Goal: Transaction & Acquisition: Purchase product/service

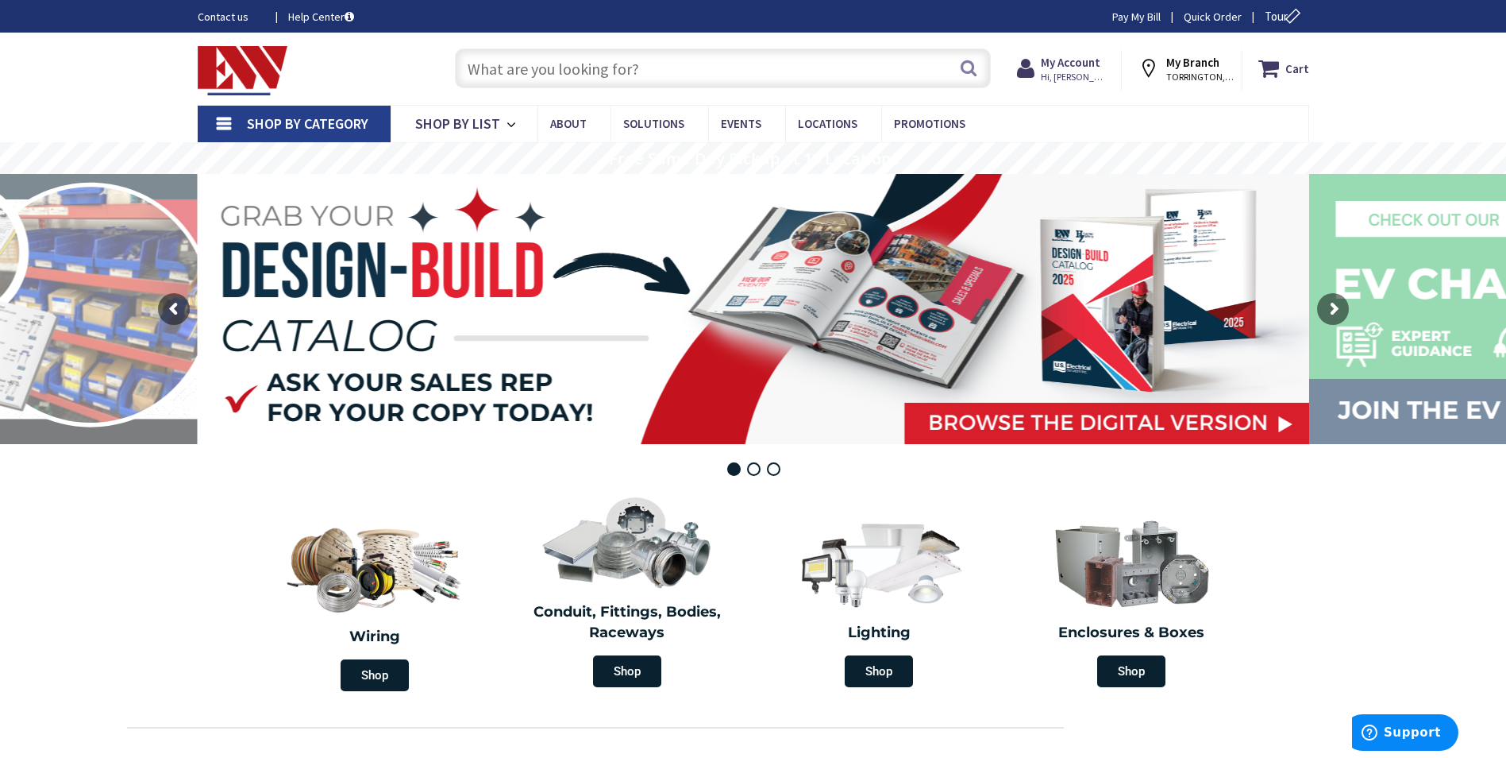
click at [303, 121] on span "Shop By Category" at bounding box center [307, 123] width 121 height 18
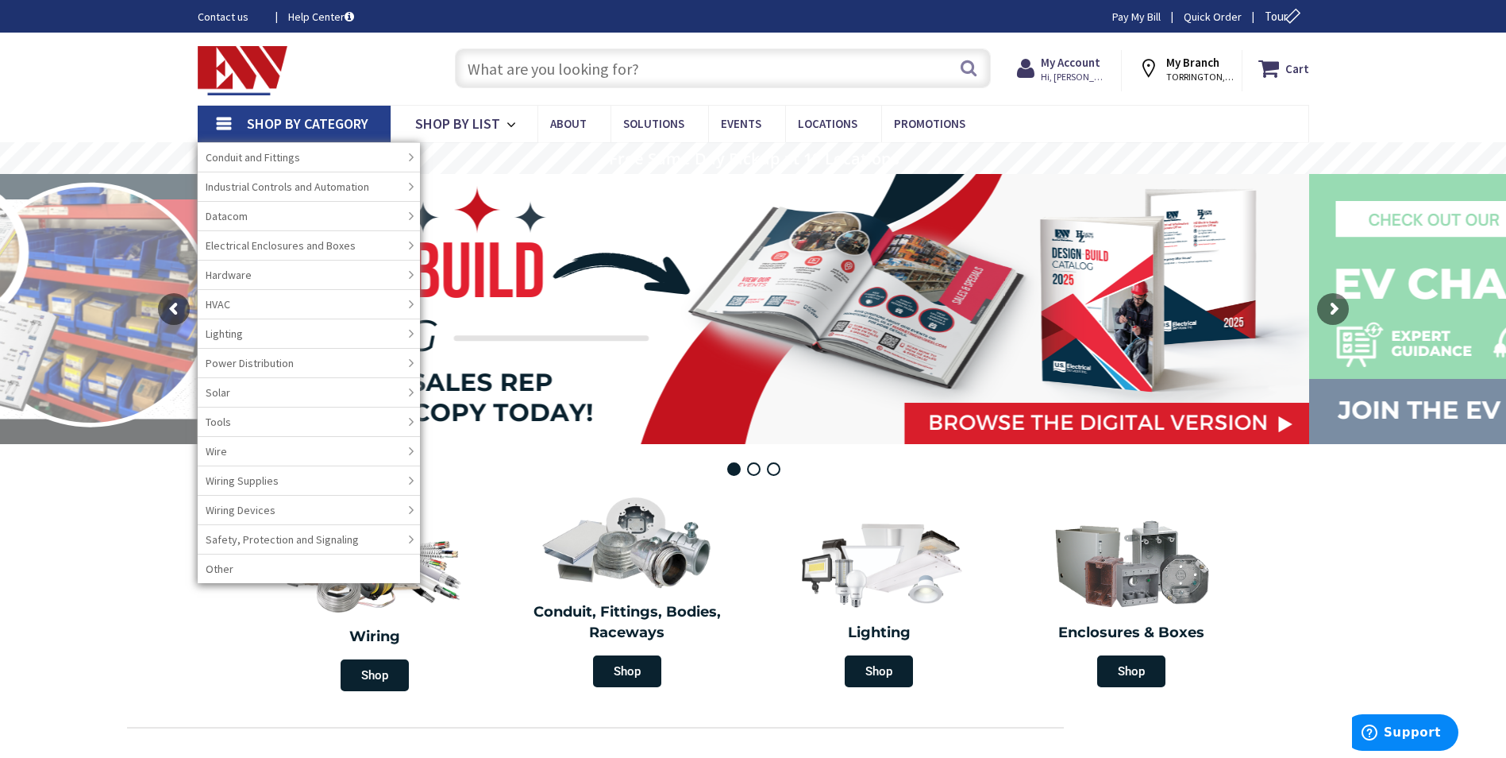
click at [597, 61] on input "text" at bounding box center [723, 68] width 536 height 40
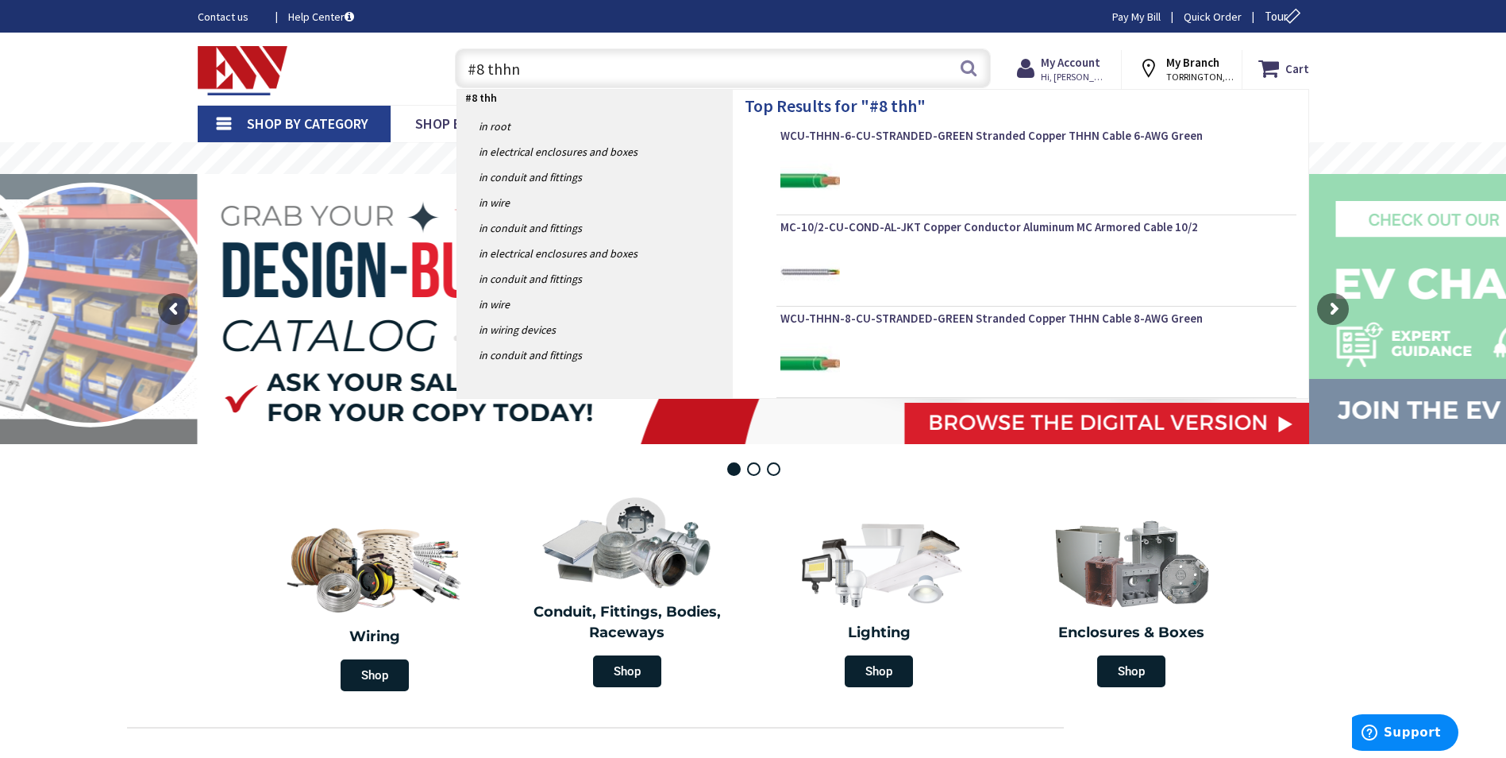
type input "#8 thhn"
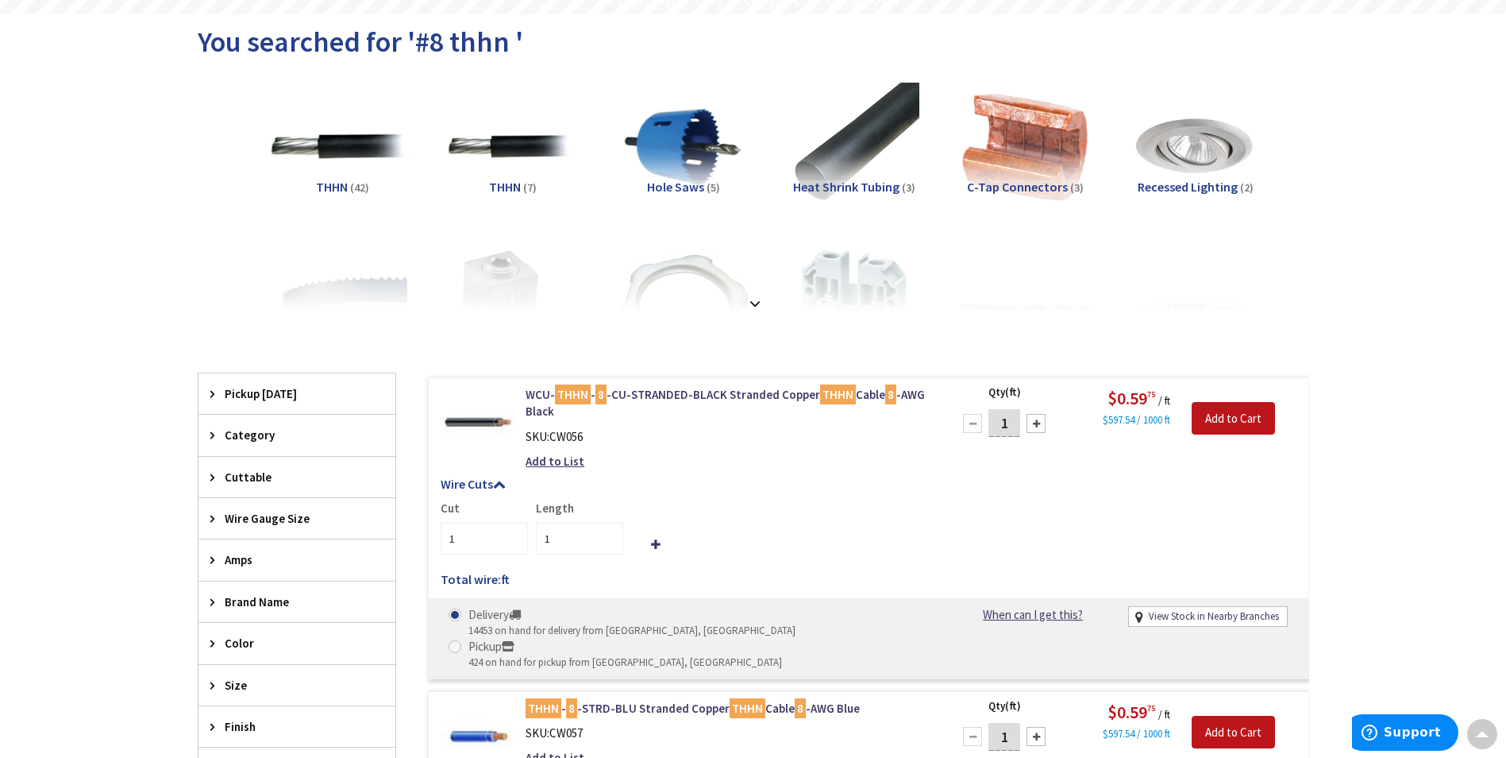
scroll to position [2, 0]
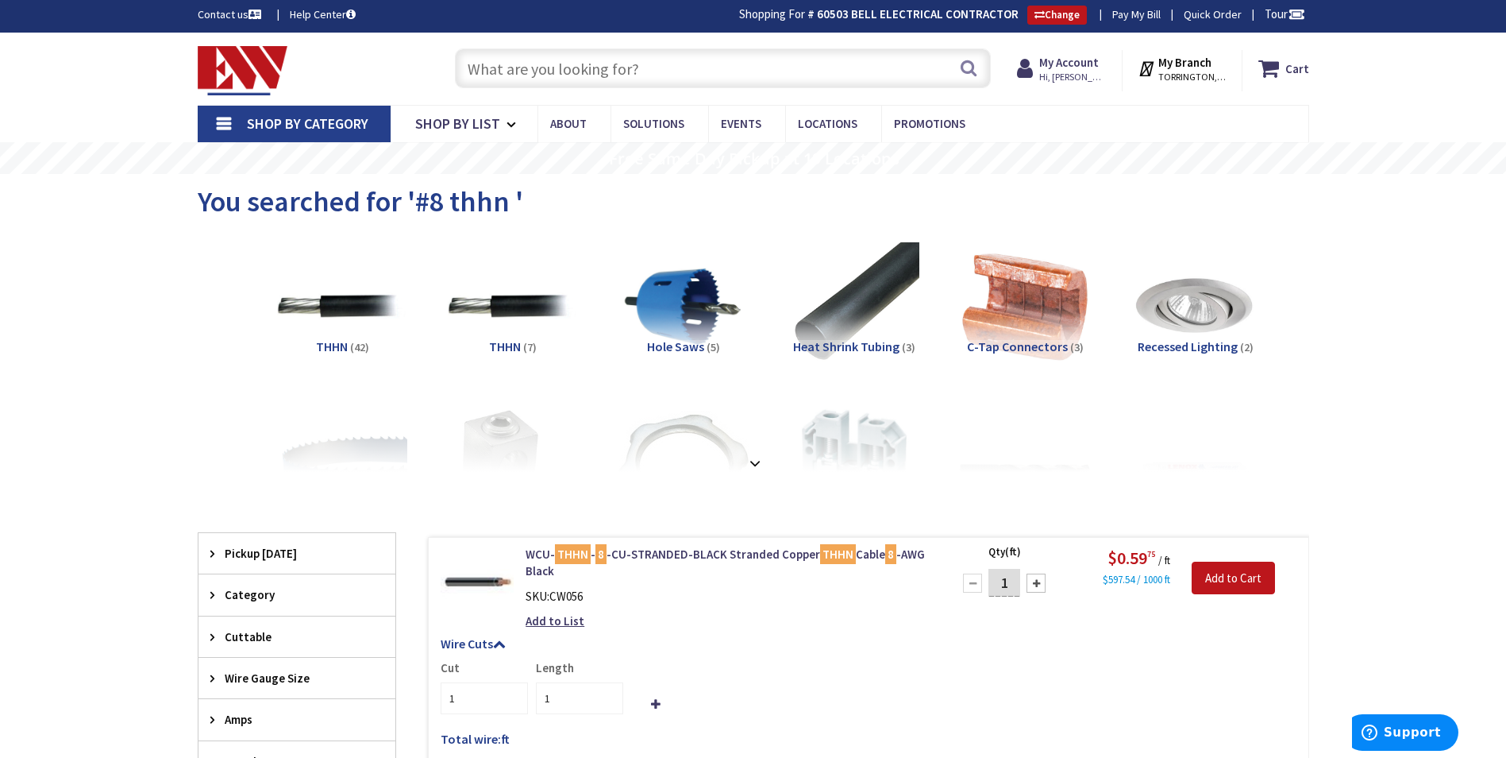
click at [238, 551] on span "Pickup Today" at bounding box center [289, 553] width 129 height 17
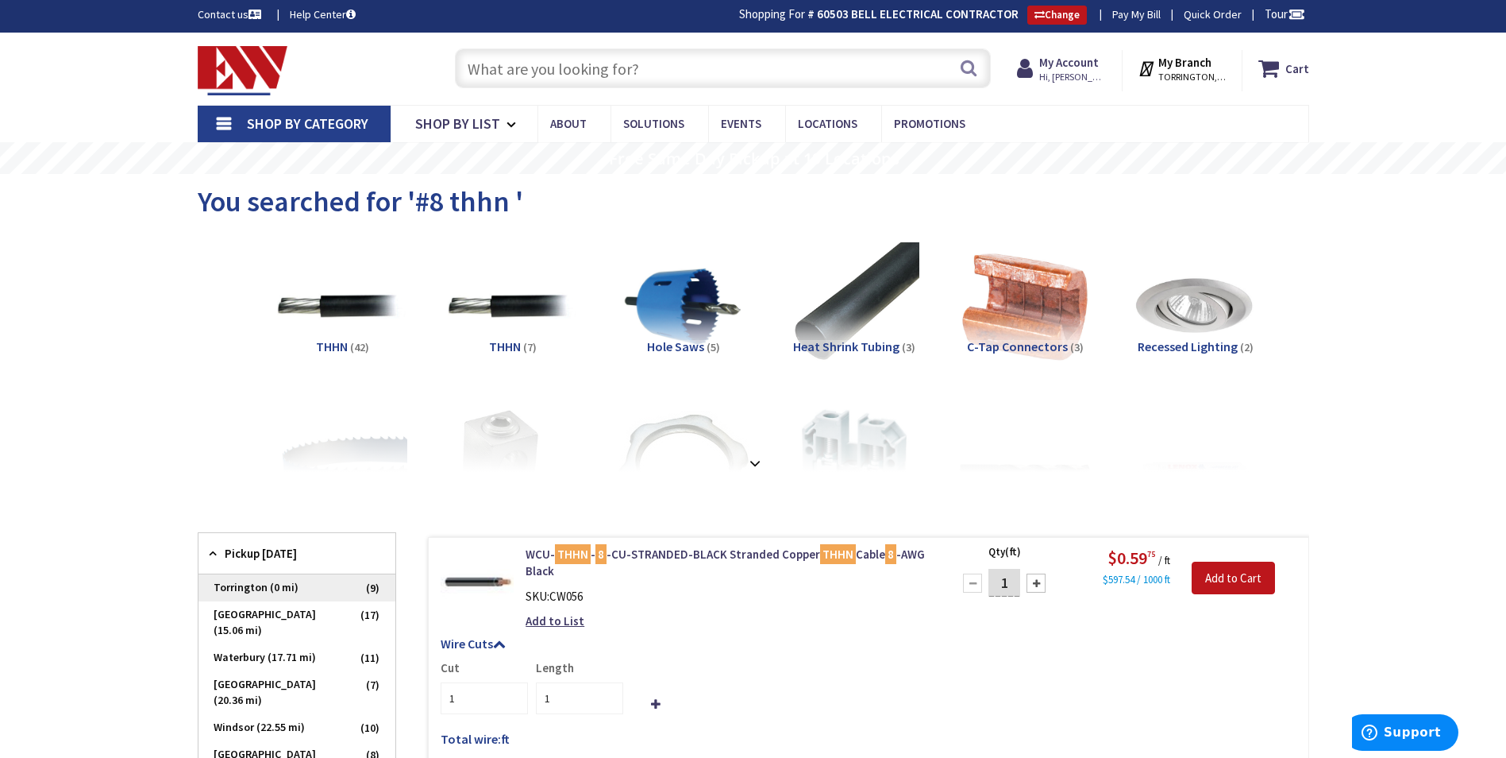
click at [261, 592] on span "Torrington (0 mi)" at bounding box center [297, 587] width 197 height 27
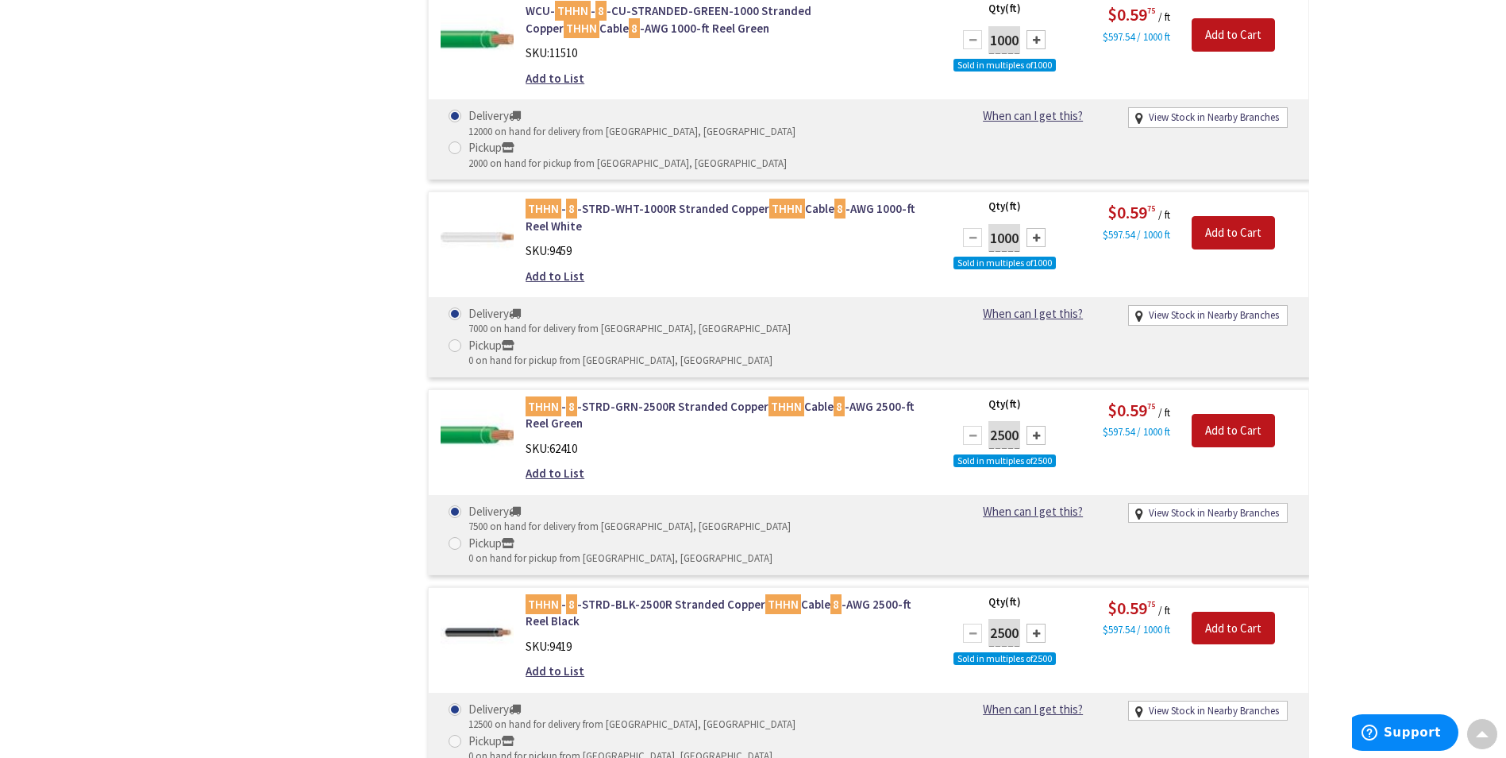
scroll to position [1114, 0]
